Goal: Navigation & Orientation: Find specific page/section

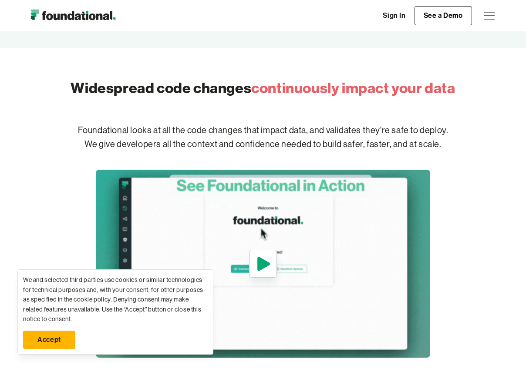
scroll to position [324, 0]
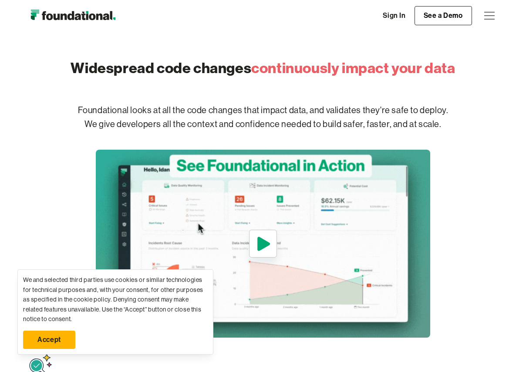
click at [71, 362] on div at bounding box center [135, 366] width 219 height 28
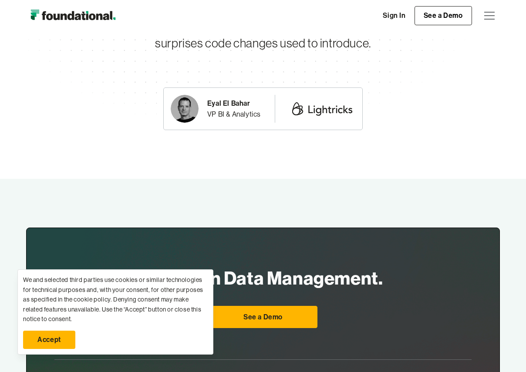
scroll to position [2474, 0]
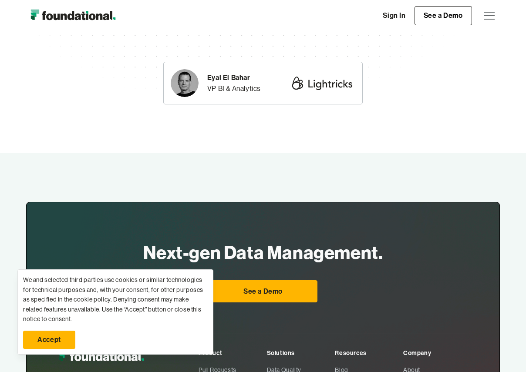
click at [486, 14] on div "menu" at bounding box center [489, 15] width 21 height 21
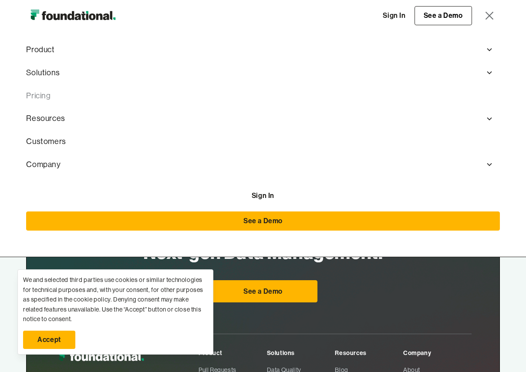
click at [36, 98] on link "Pricing" at bounding box center [262, 95] width 473 height 23
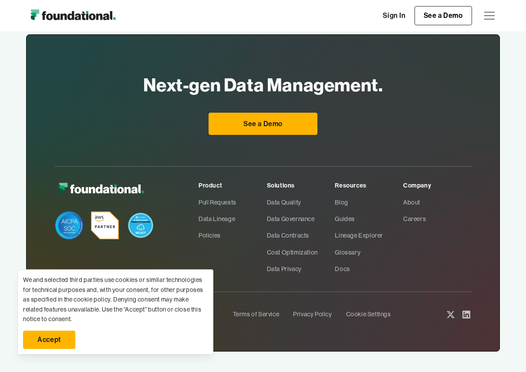
scroll to position [1370, 0]
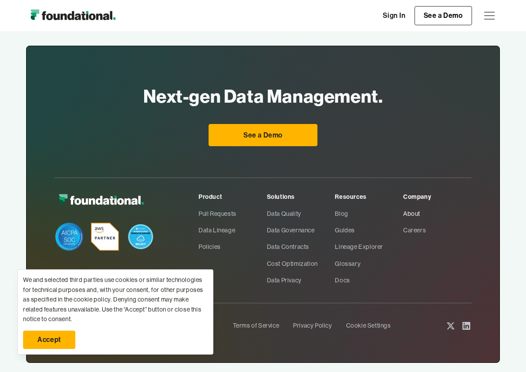
click at [416, 205] on link "About" at bounding box center [437, 213] width 68 height 17
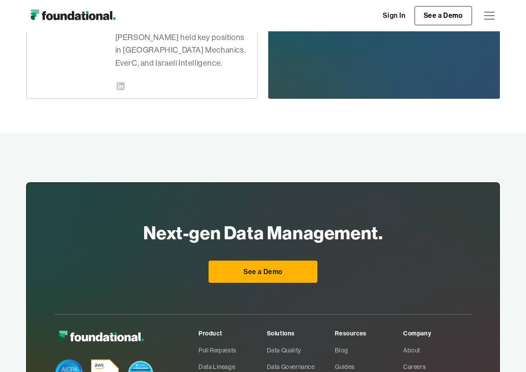
scroll to position [665, 0]
